Goal: Navigation & Orientation: Find specific page/section

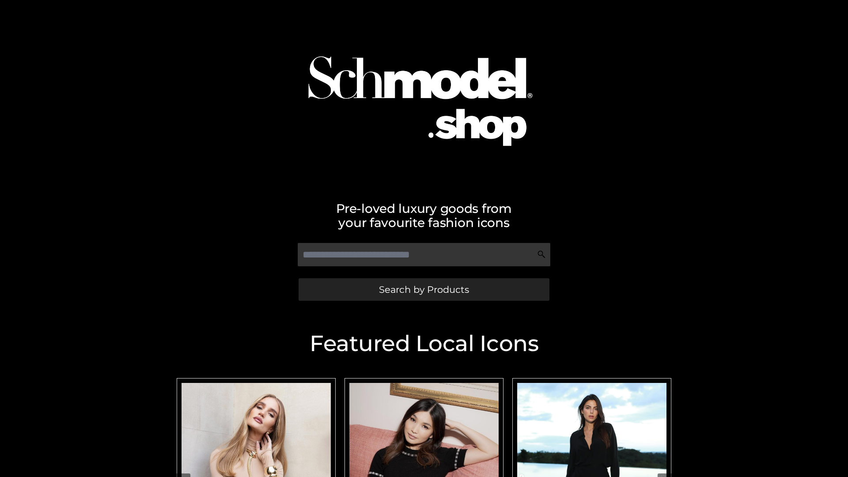
click at [424, 289] on span "Search by Products" at bounding box center [424, 289] width 90 height 9
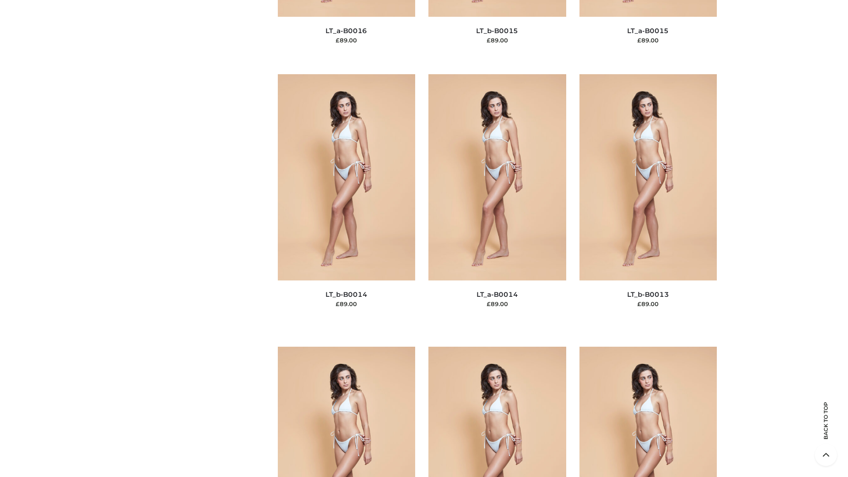
scroll to position [3142, 0]
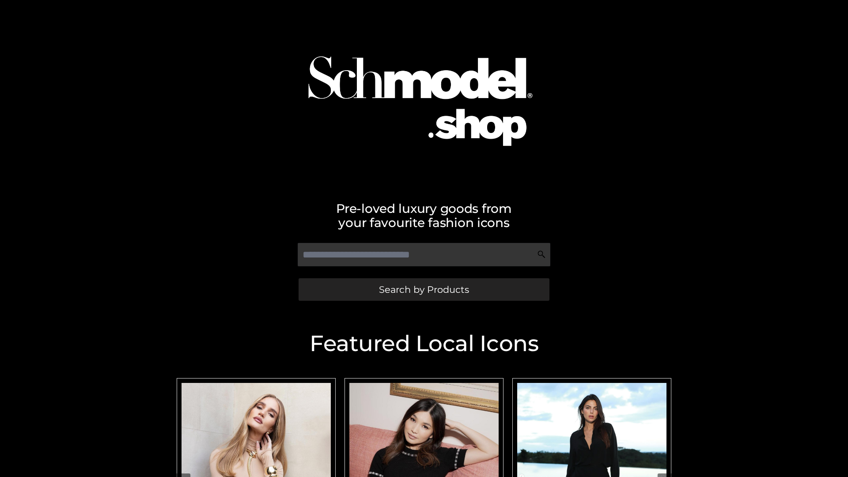
click at [424, 289] on span "Search by Products" at bounding box center [424, 289] width 90 height 9
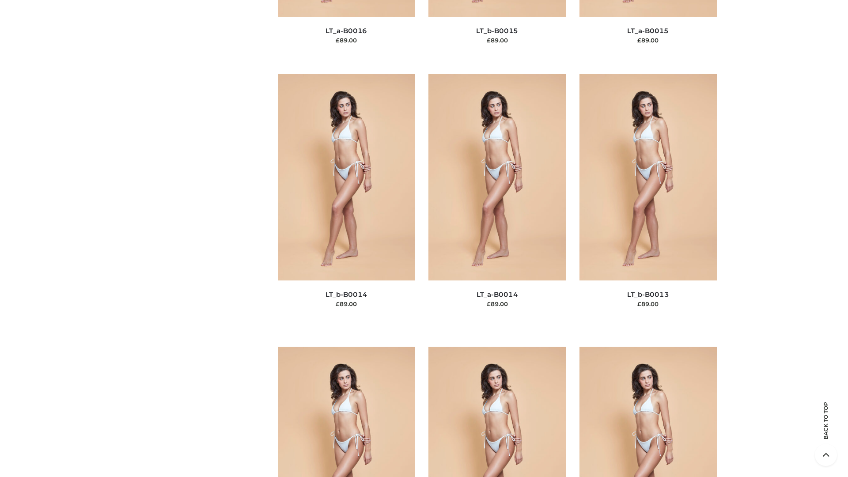
scroll to position [3142, 0]
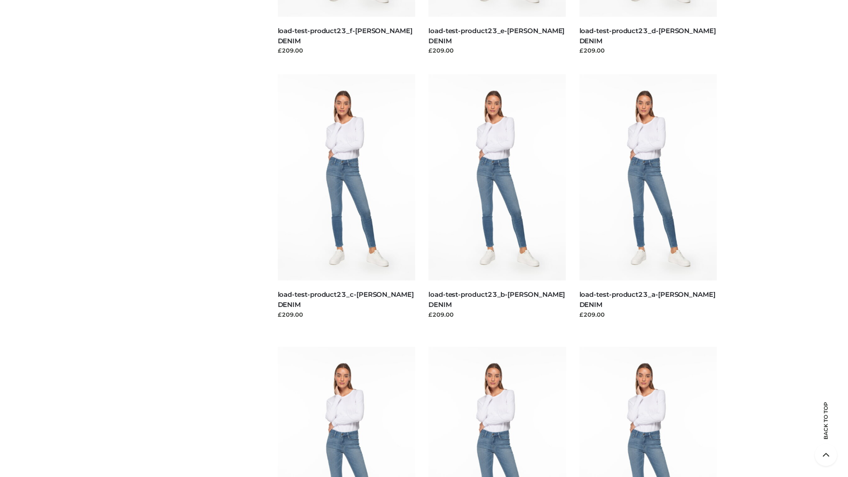
scroll to position [775, 0]
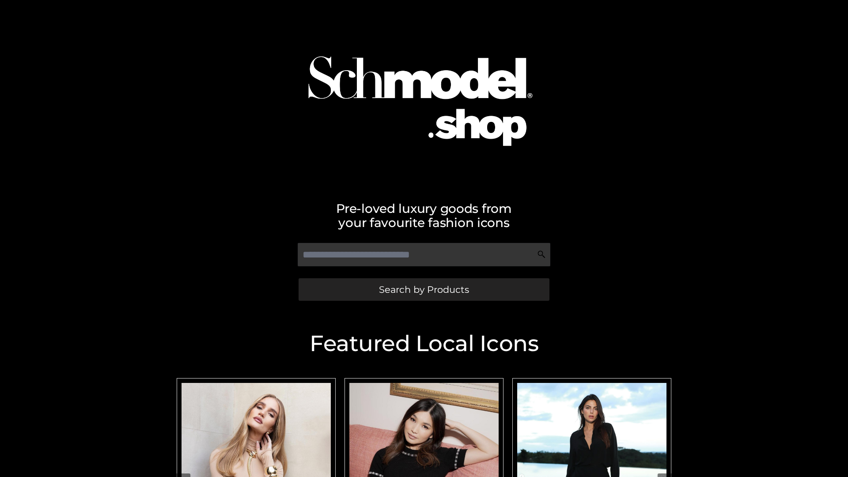
click at [424, 289] on span "Search by Products" at bounding box center [424, 289] width 90 height 9
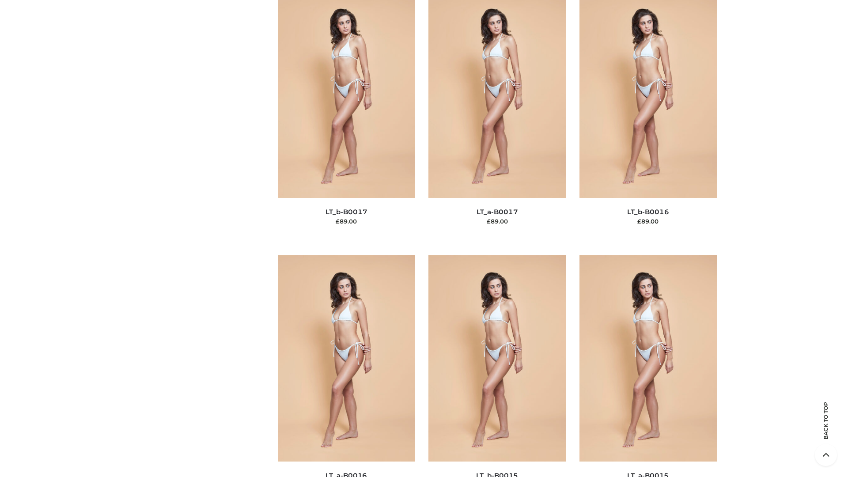
scroll to position [2903, 0]
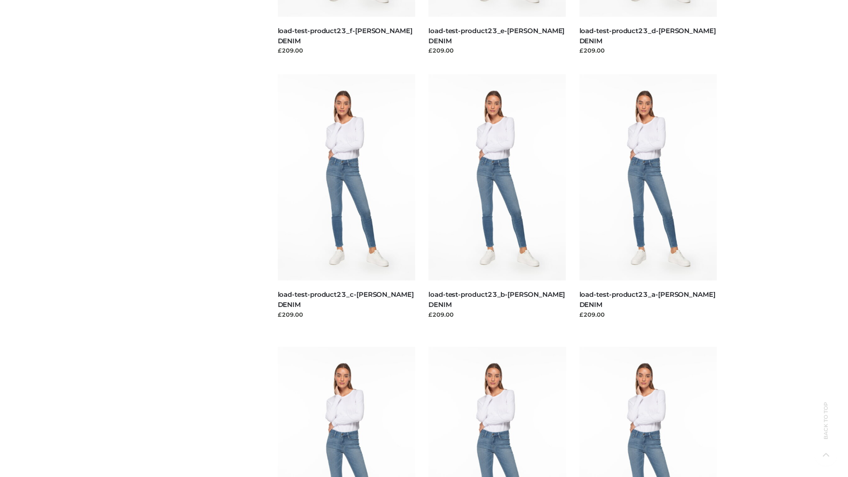
scroll to position [775, 0]
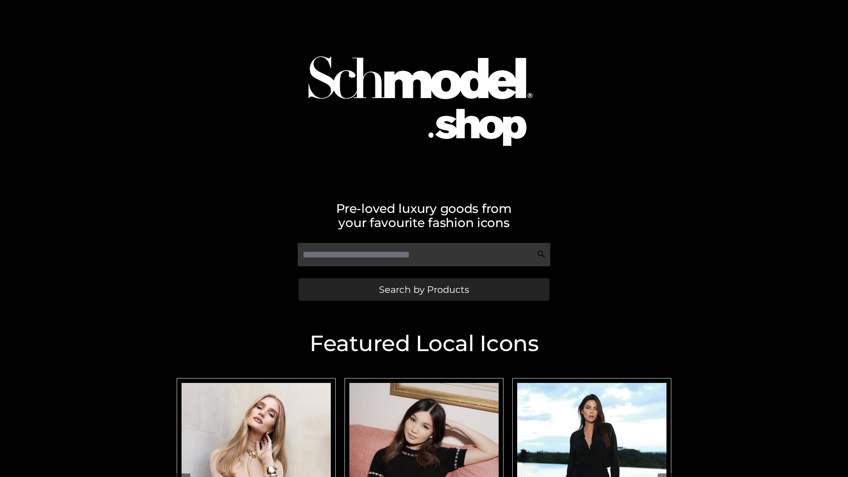
click at [424, 289] on span "Search by Products" at bounding box center [424, 289] width 90 height 9
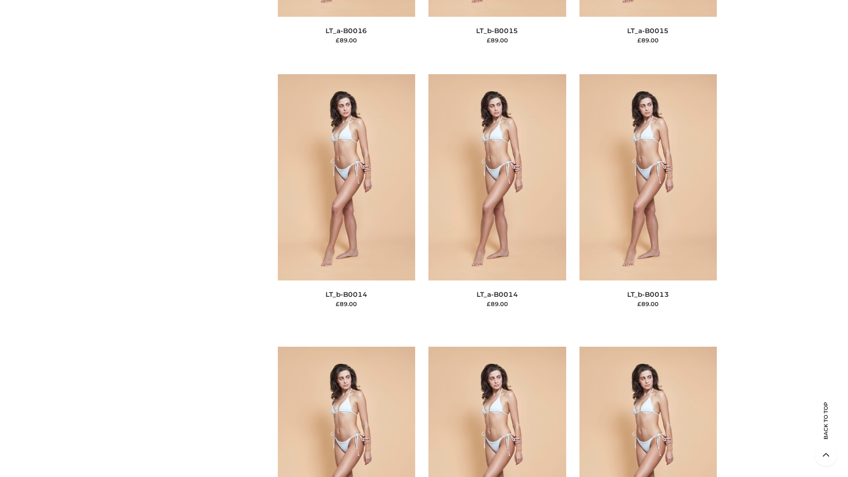
scroll to position [3142, 0]
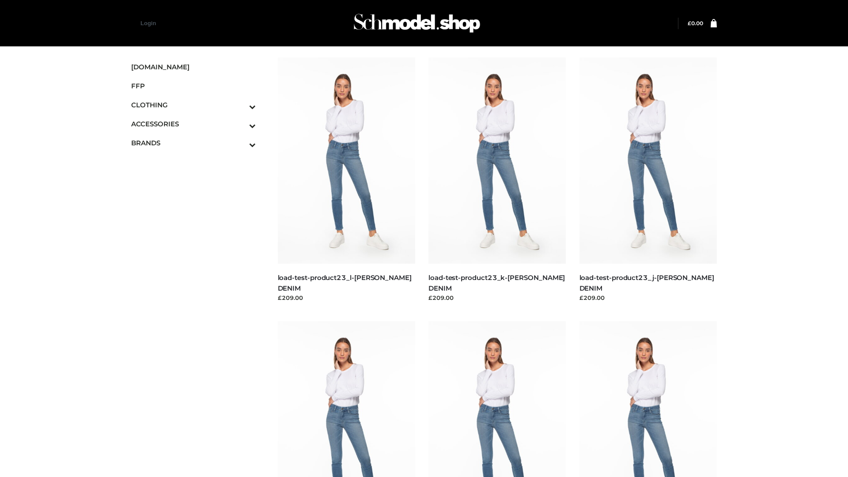
scroll to position [775, 0]
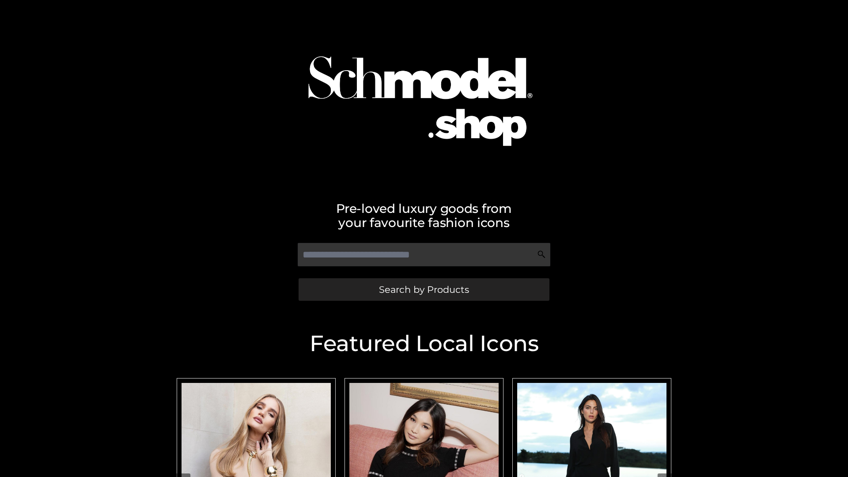
click at [424, 289] on span "Search by Products" at bounding box center [424, 289] width 90 height 9
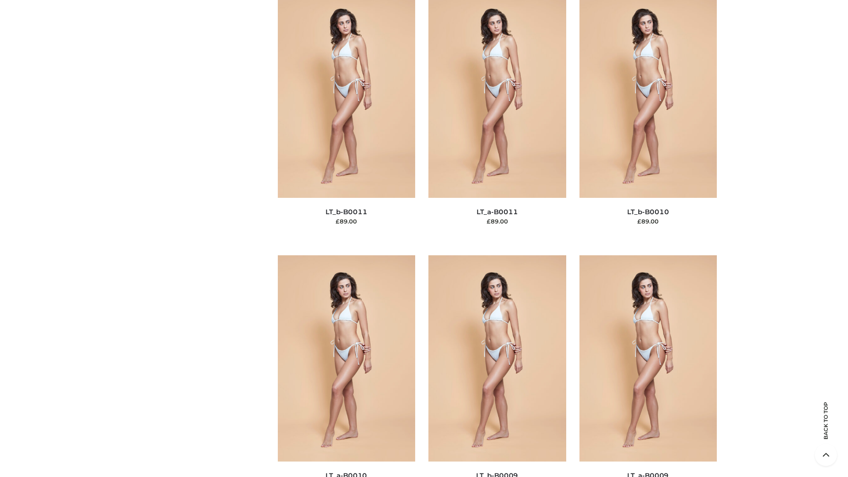
scroll to position [3967, 0]
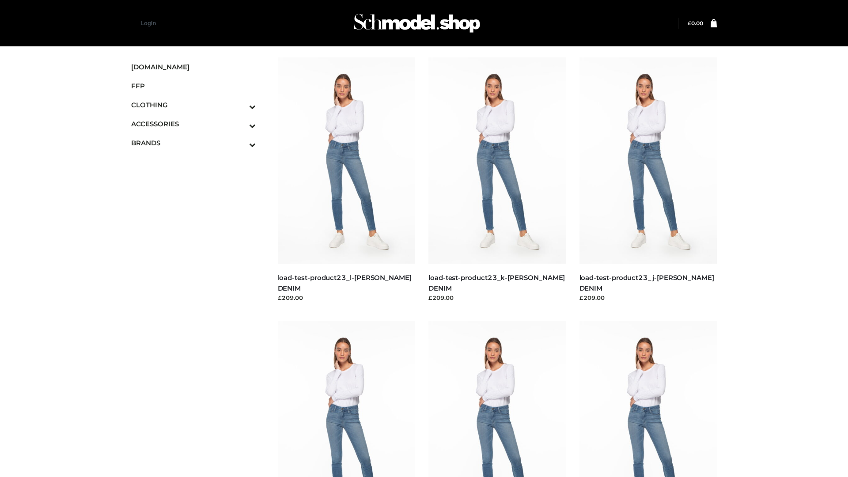
scroll to position [775, 0]
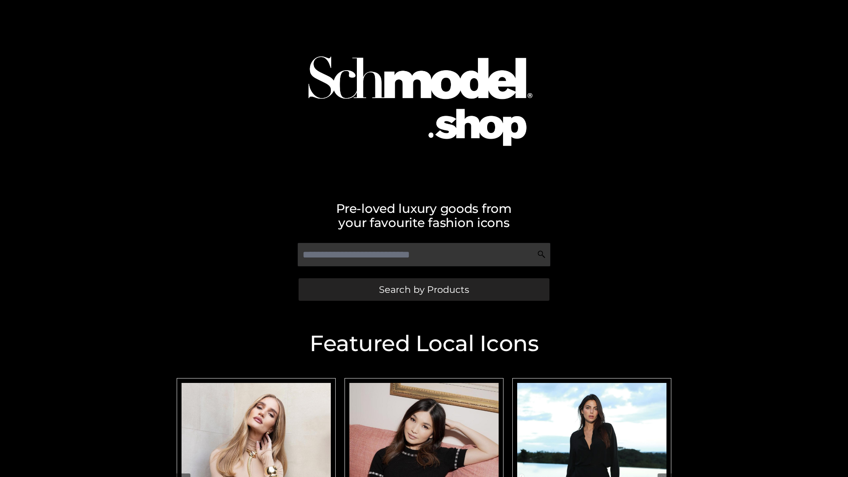
click at [424, 289] on span "Search by Products" at bounding box center [424, 289] width 90 height 9
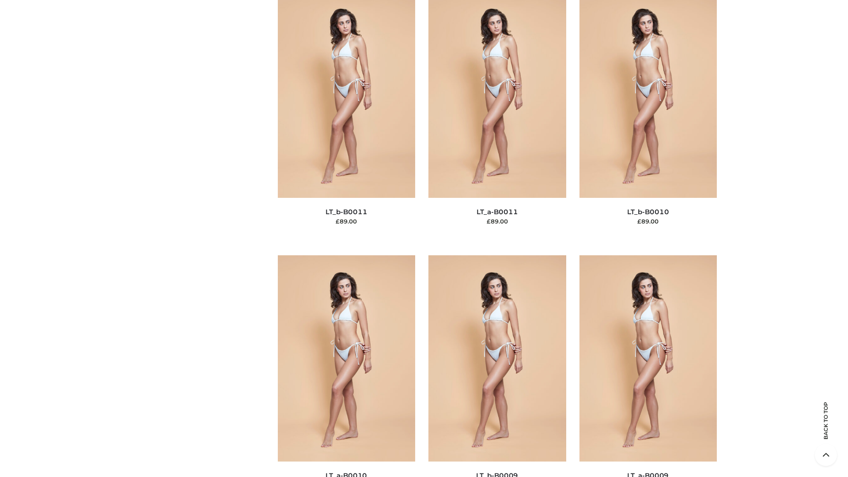
scroll to position [3967, 0]
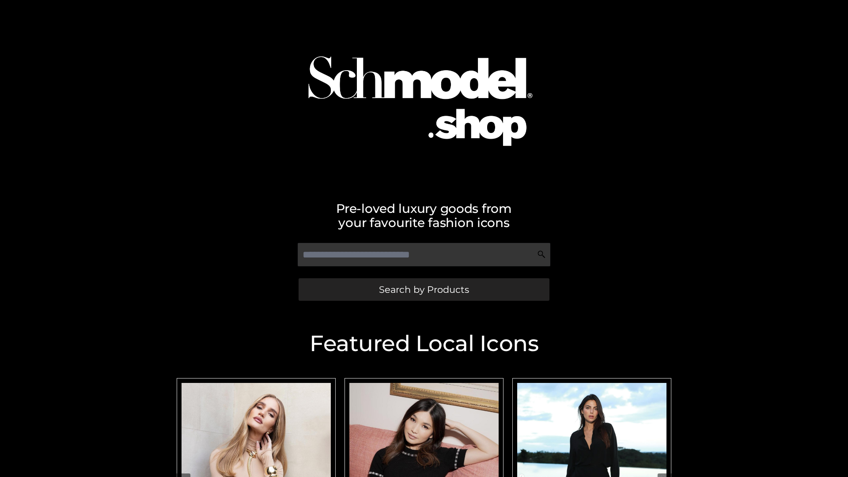
click at [424, 289] on span "Search by Products" at bounding box center [424, 289] width 90 height 9
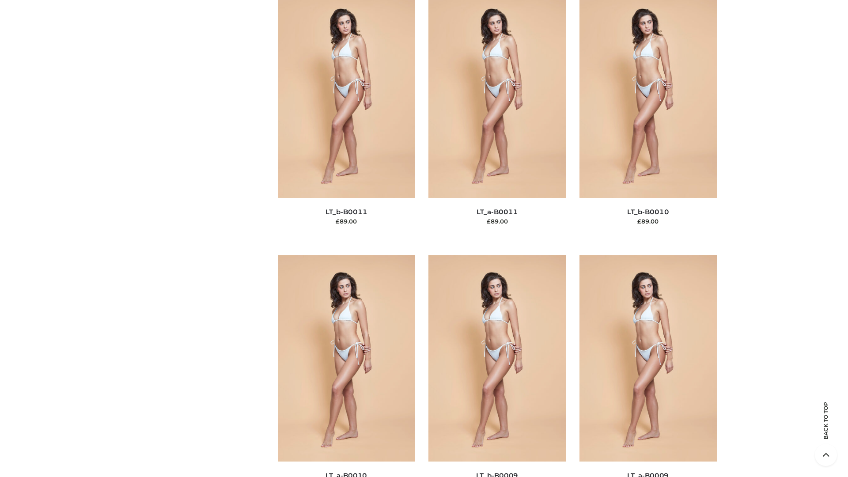
scroll to position [3967, 0]
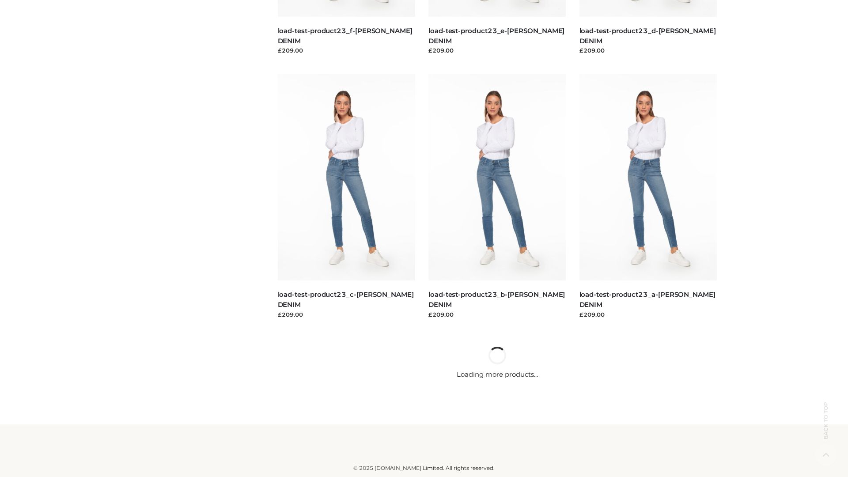
scroll to position [775, 0]
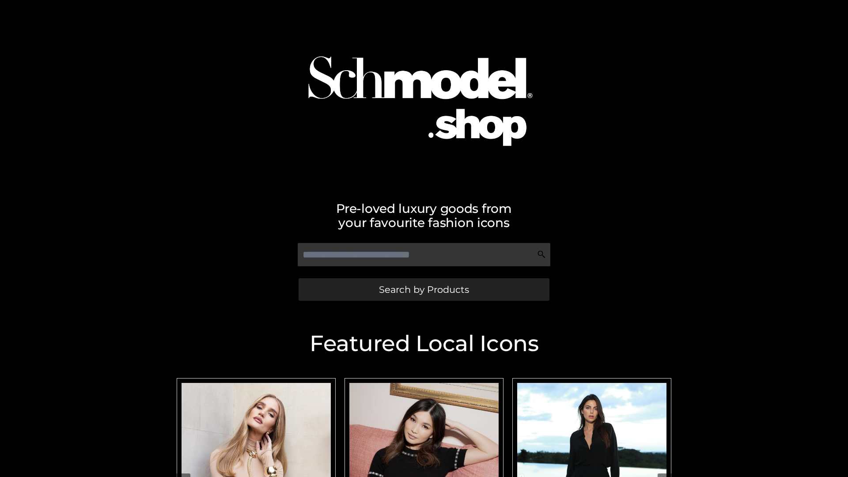
click at [424, 289] on span "Search by Products" at bounding box center [424, 289] width 90 height 9
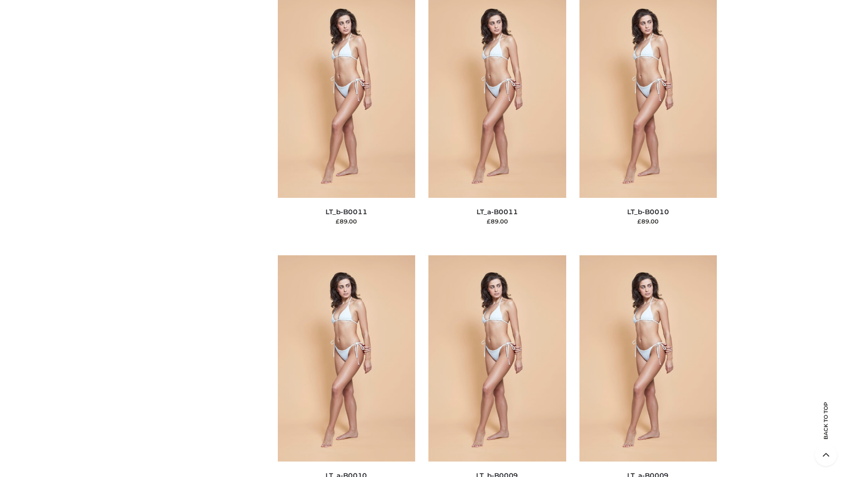
scroll to position [3967, 0]
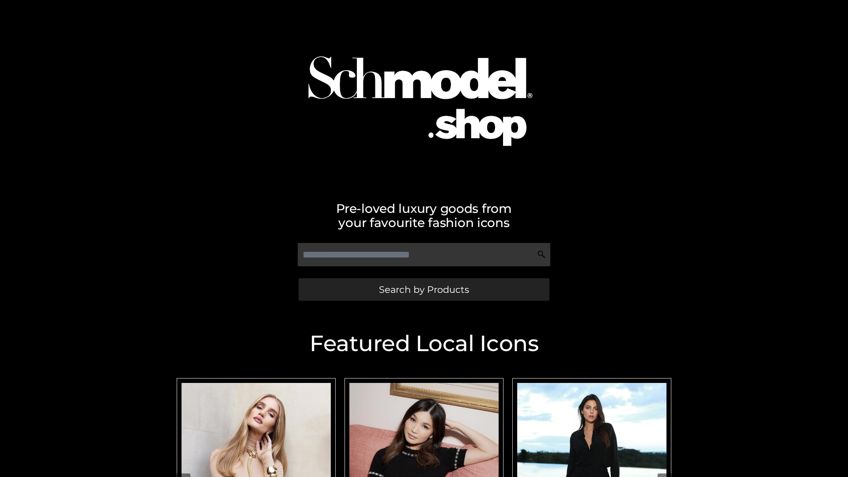
click at [424, 289] on span "Search by Products" at bounding box center [424, 289] width 90 height 9
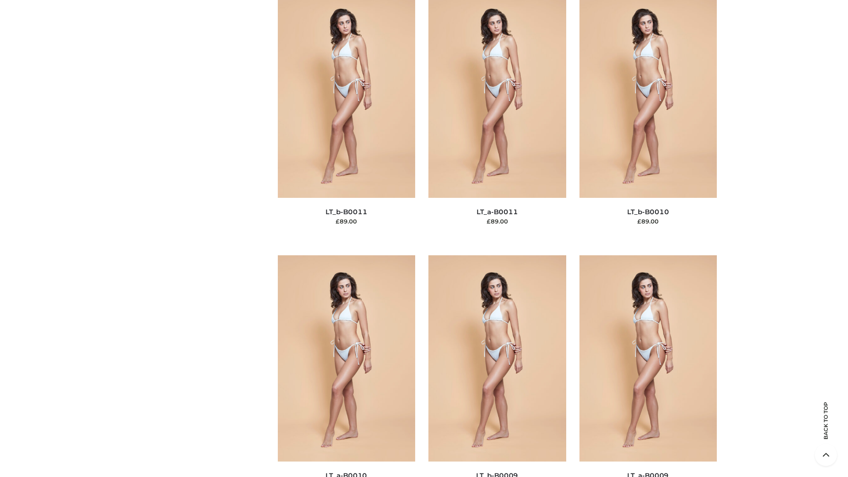
scroll to position [3967, 0]
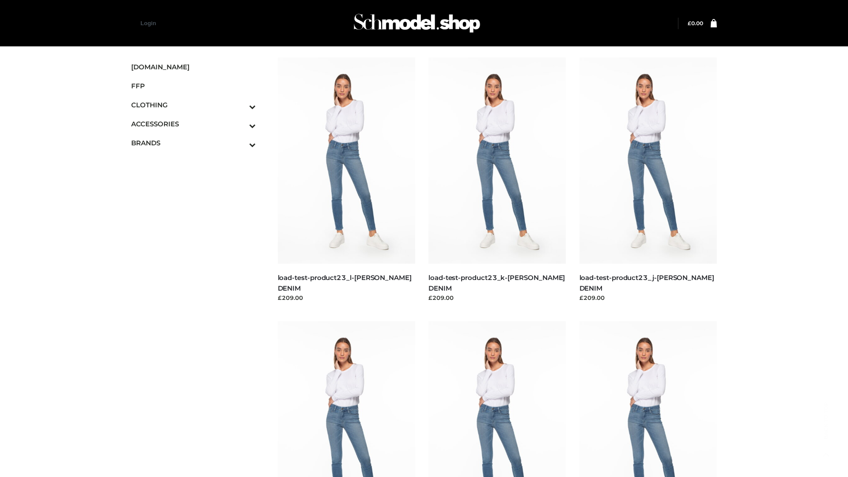
scroll to position [775, 0]
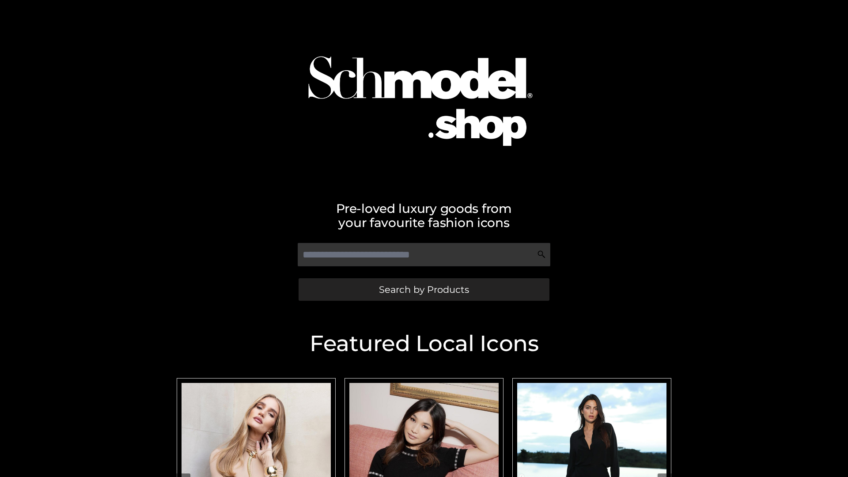
click at [424, 289] on span "Search by Products" at bounding box center [424, 289] width 90 height 9
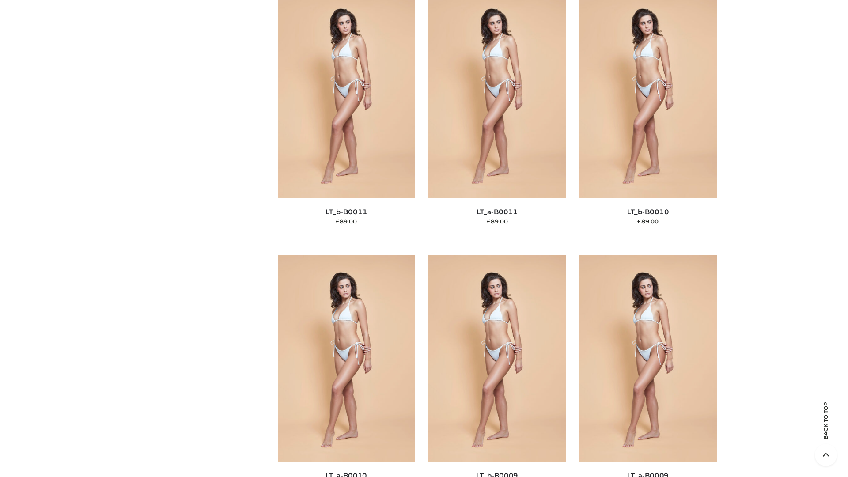
scroll to position [3967, 0]
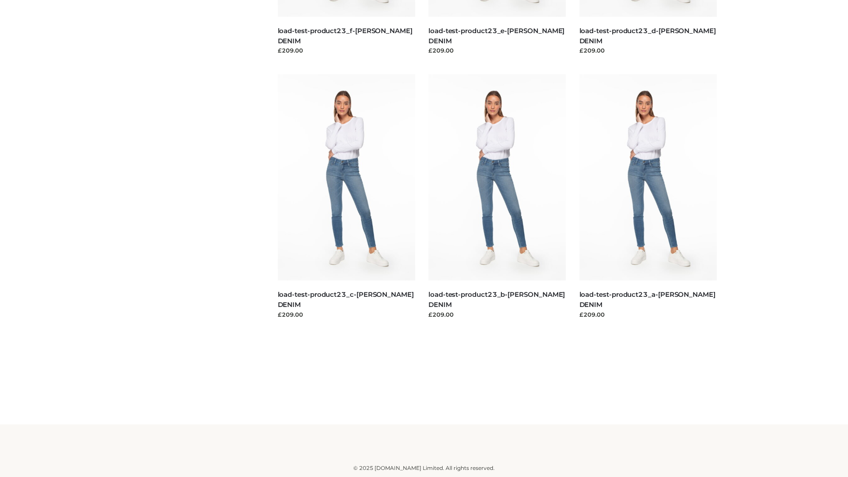
scroll to position [775, 0]
